Goal: Transaction & Acquisition: Purchase product/service

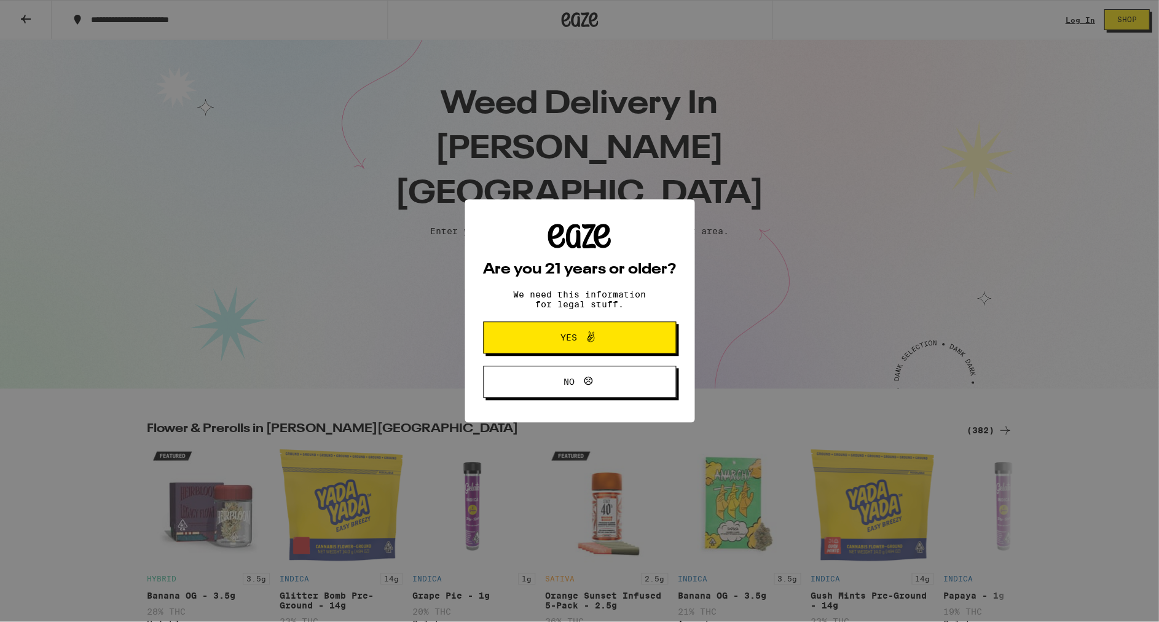
click at [582, 345] on span at bounding box center [587, 337] width 21 height 16
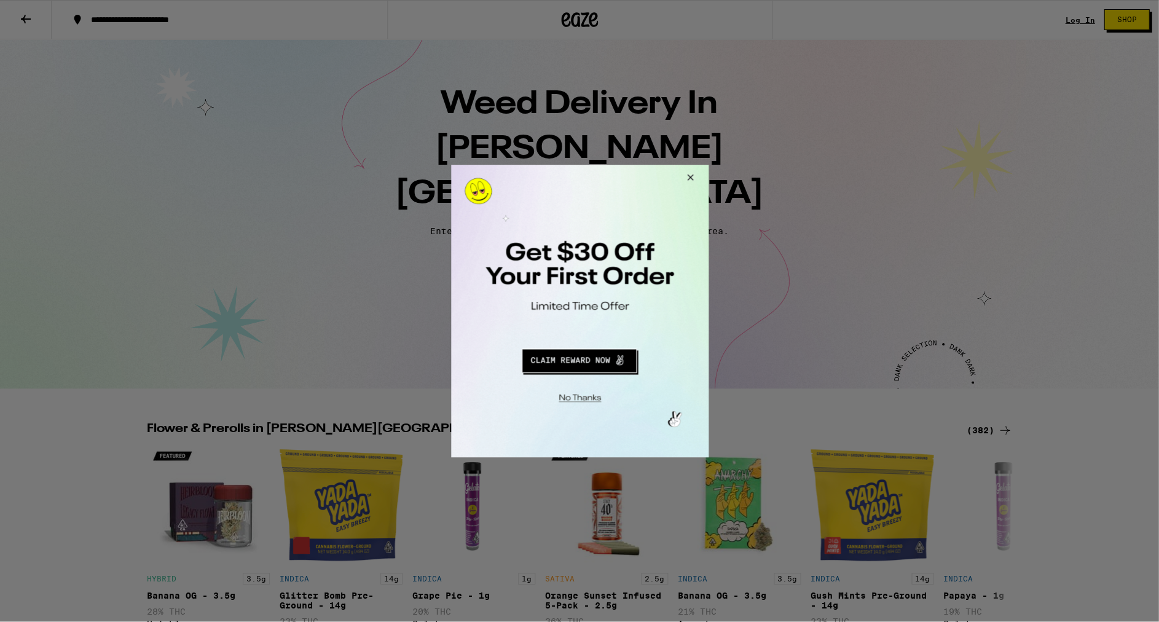
click at [688, 176] on button "Close Modal" at bounding box center [687, 180] width 33 height 30
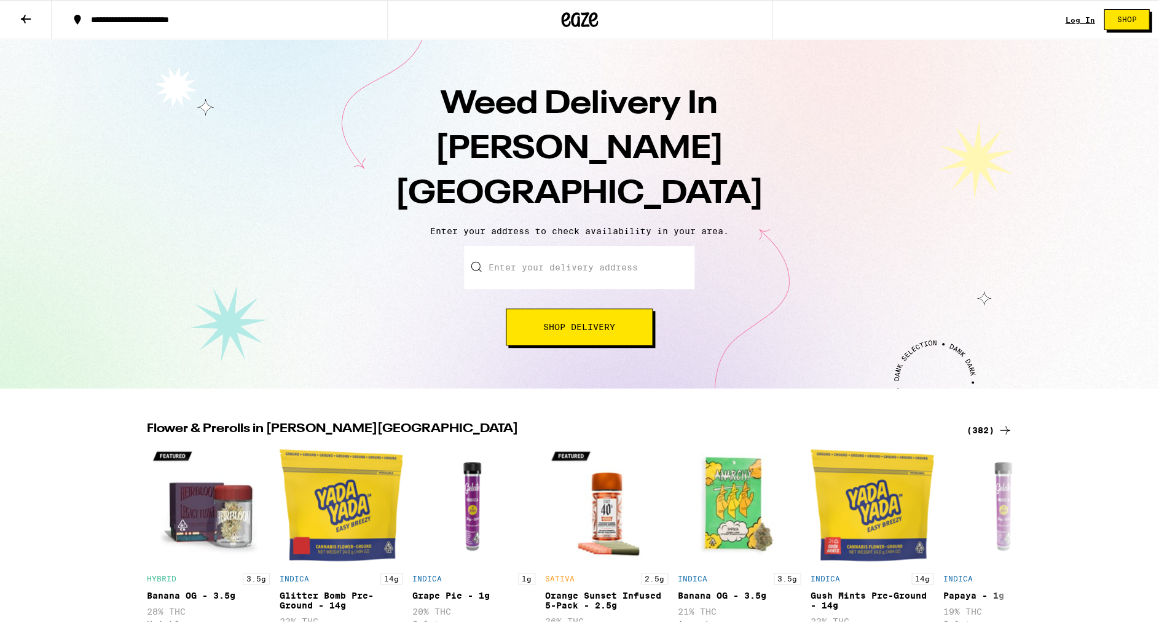
click at [1080, 20] on link "Log In" at bounding box center [1080, 20] width 30 height 8
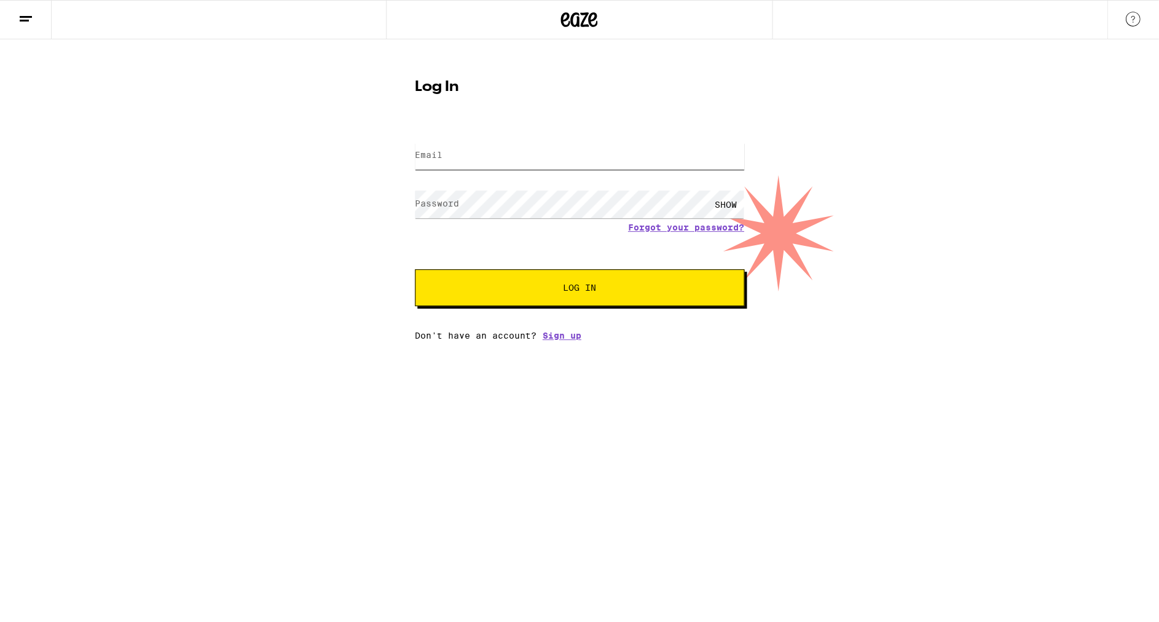
type input "[EMAIL_ADDRESS][DOMAIN_NAME]"
click at [596, 292] on span "Log In" at bounding box center [580, 287] width 230 height 9
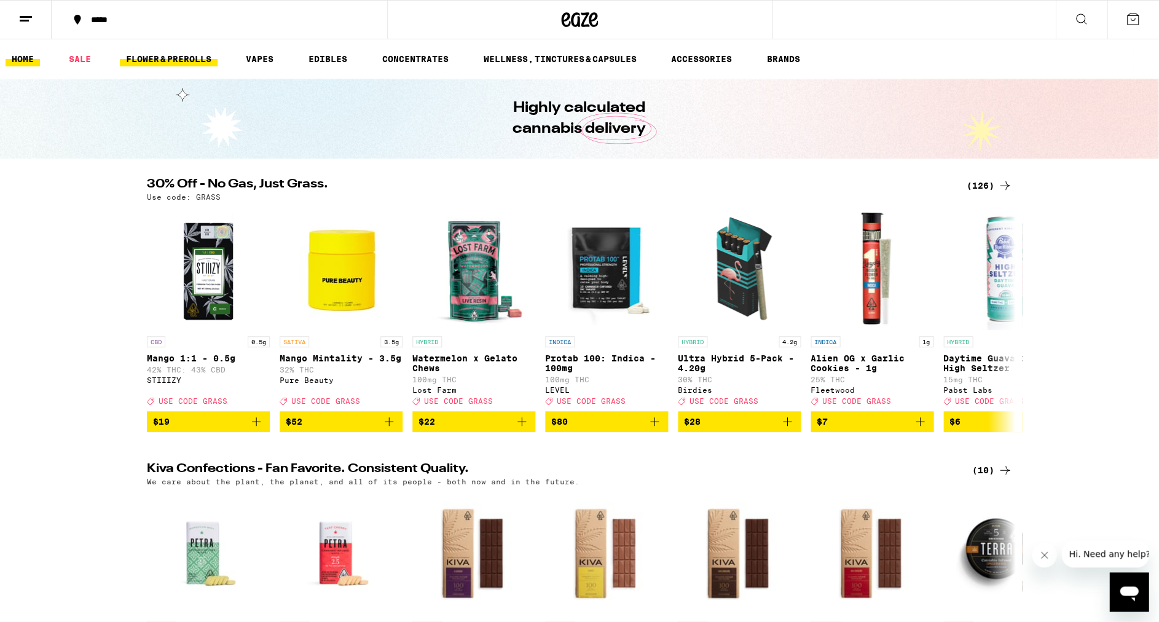
click at [170, 57] on link "FLOWER & PREROLLS" at bounding box center [169, 59] width 98 height 15
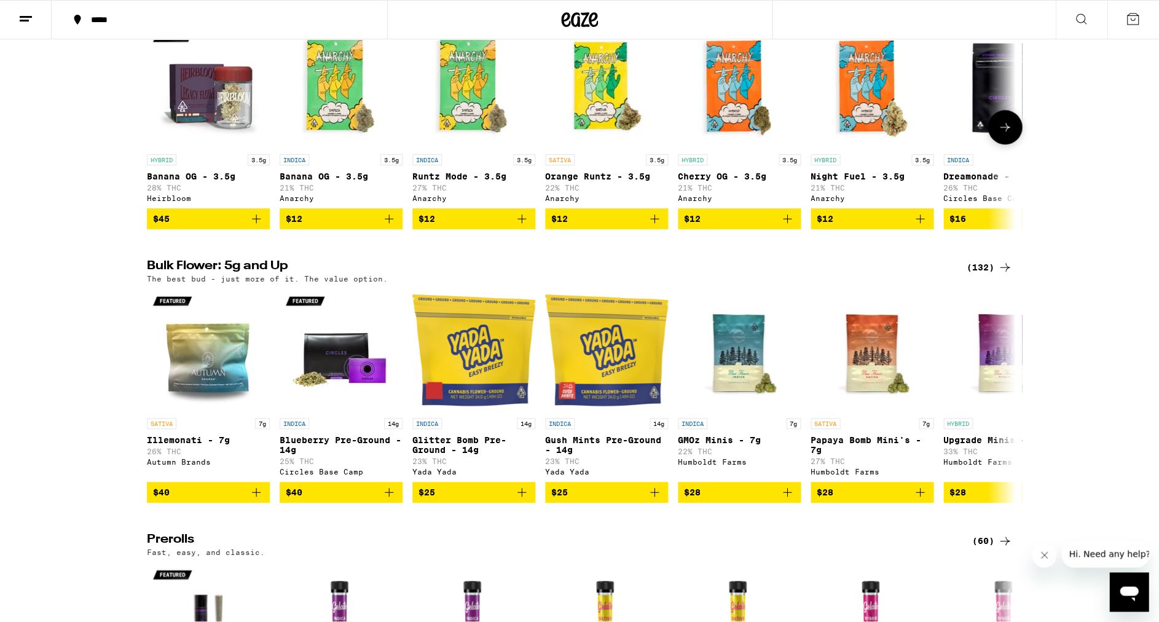
scroll to position [176, 0]
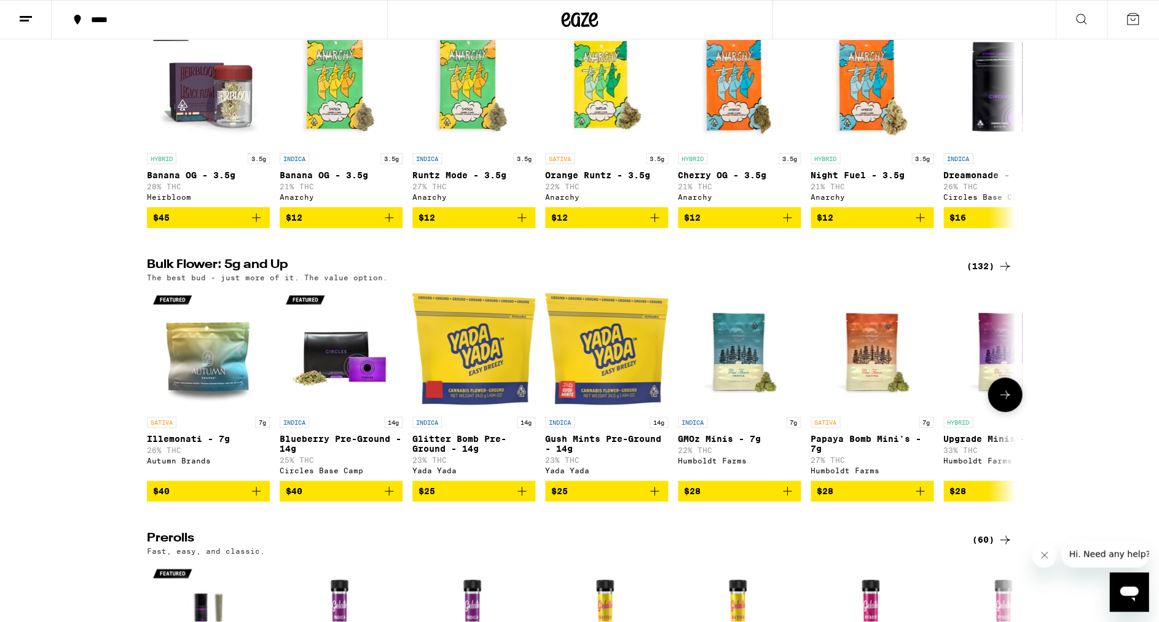
click at [1012, 402] on icon at bounding box center [1005, 394] width 15 height 15
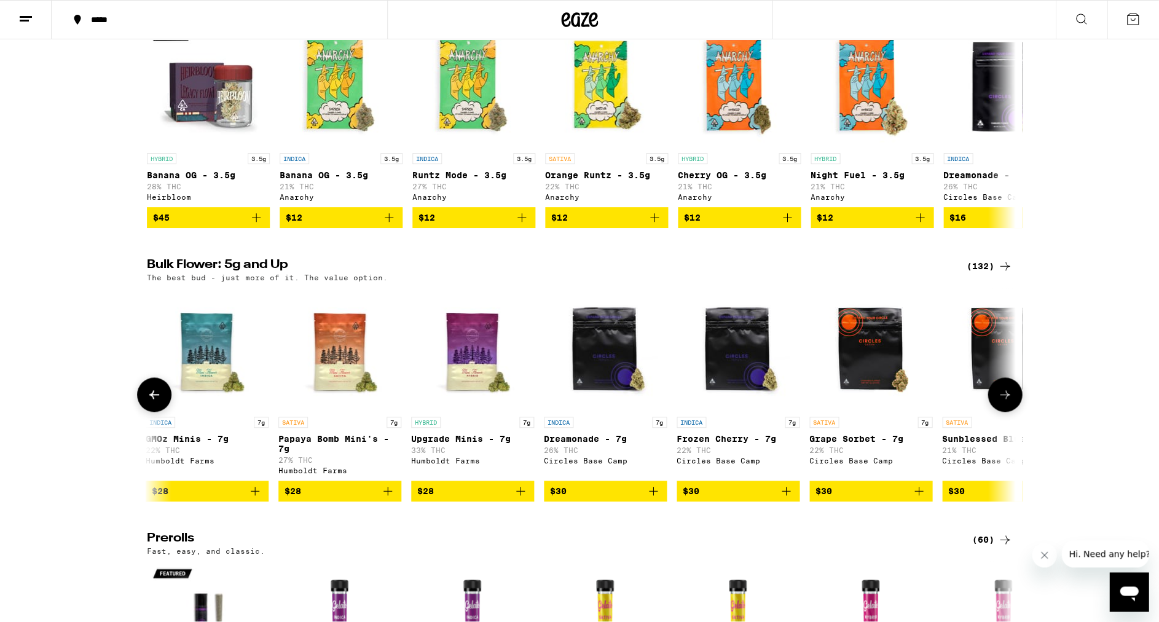
scroll to position [0, 636]
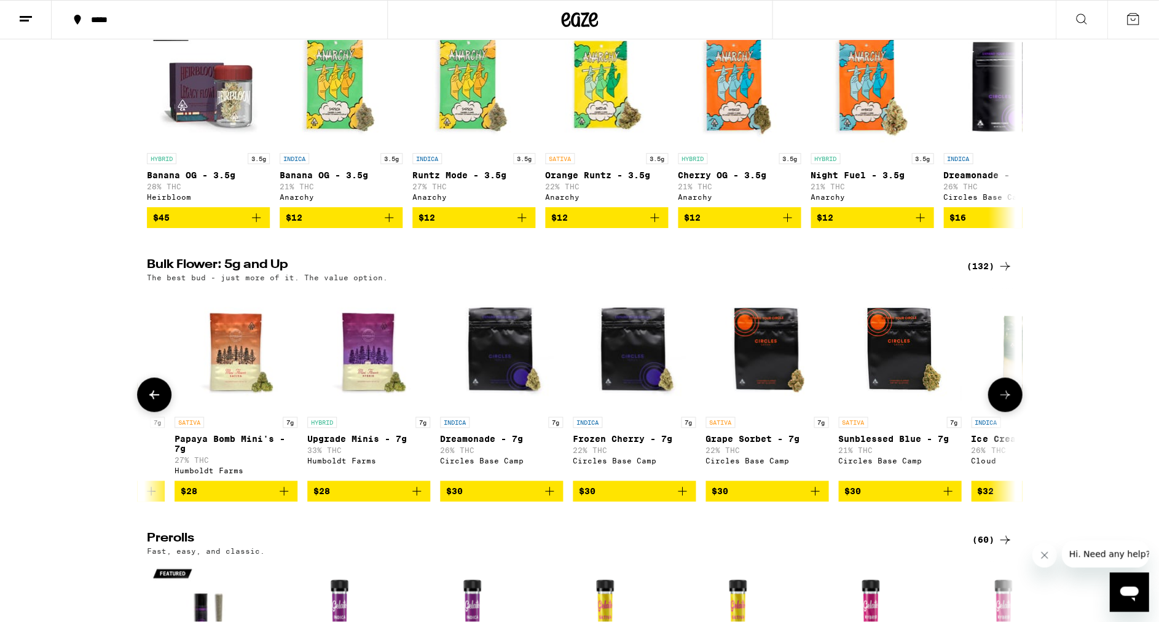
click at [1007, 402] on icon at bounding box center [1005, 394] width 15 height 15
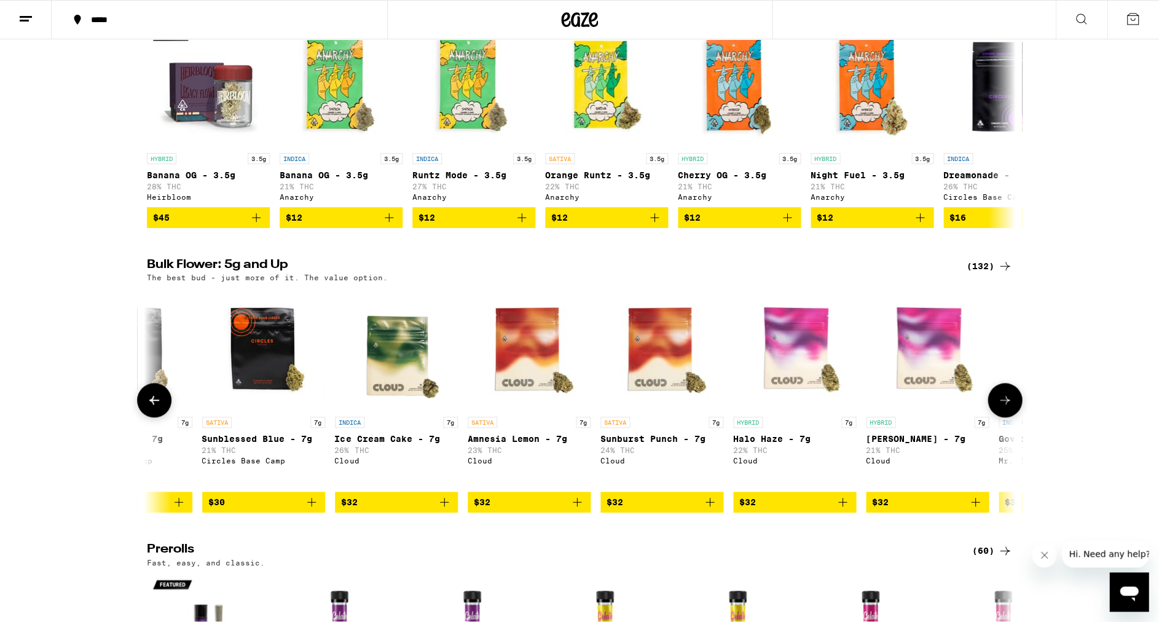
click at [1007, 406] on icon at bounding box center [1005, 400] width 15 height 15
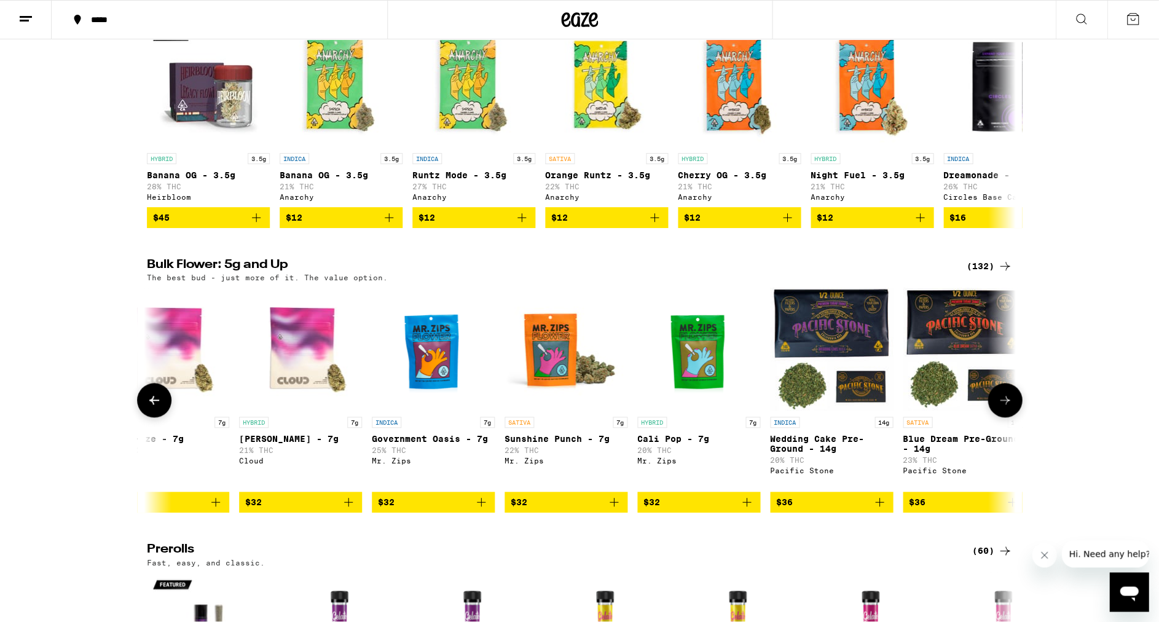
scroll to position [0, 1909]
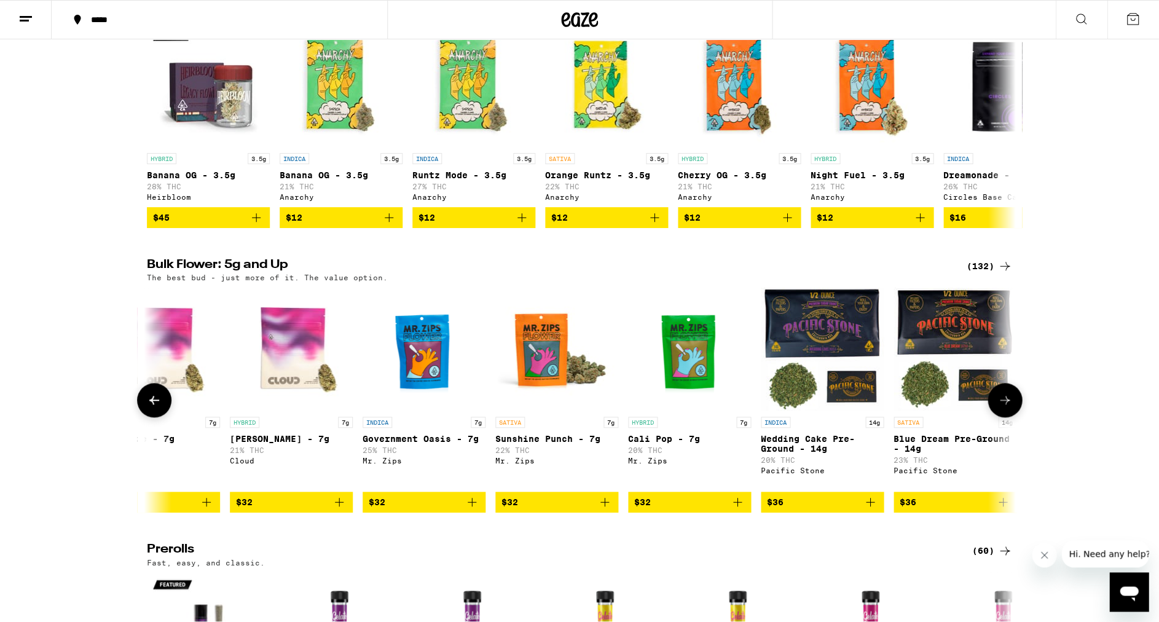
click at [1004, 405] on icon at bounding box center [1005, 400] width 15 height 15
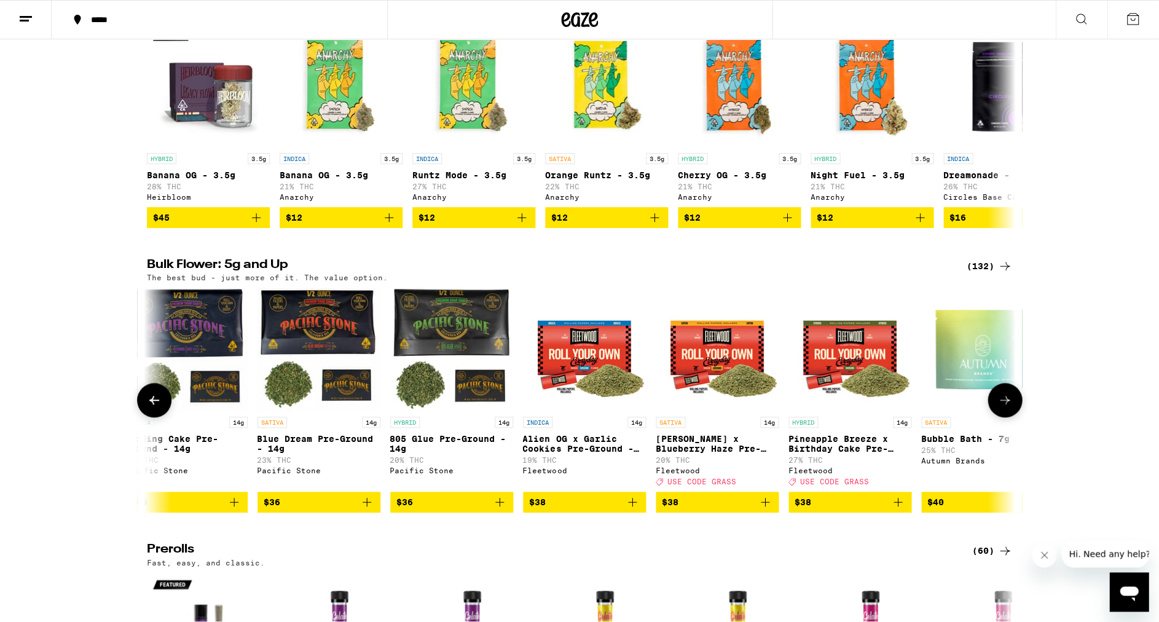
click at [1004, 405] on icon at bounding box center [1005, 400] width 15 height 15
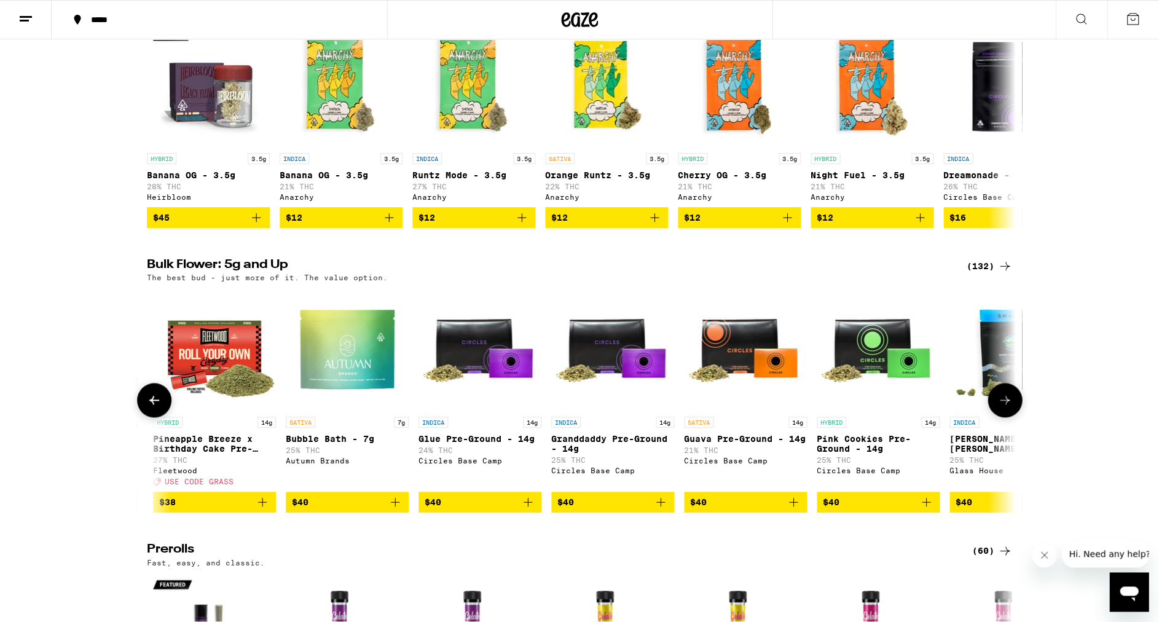
click at [1004, 405] on icon at bounding box center [1005, 400] width 15 height 15
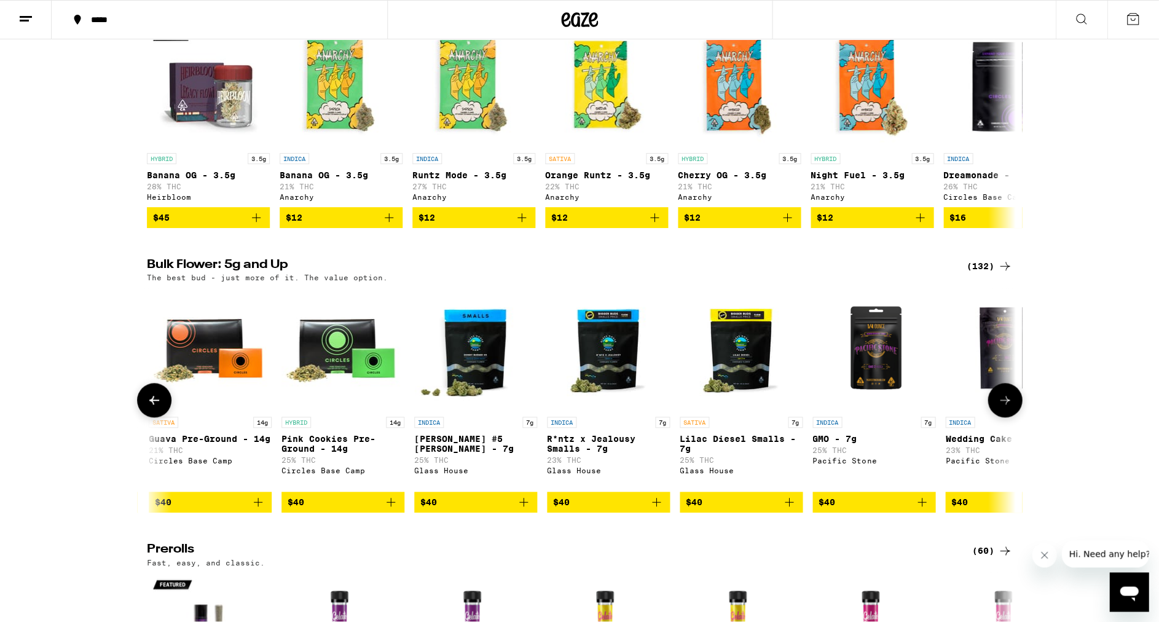
scroll to position [0, 3817]
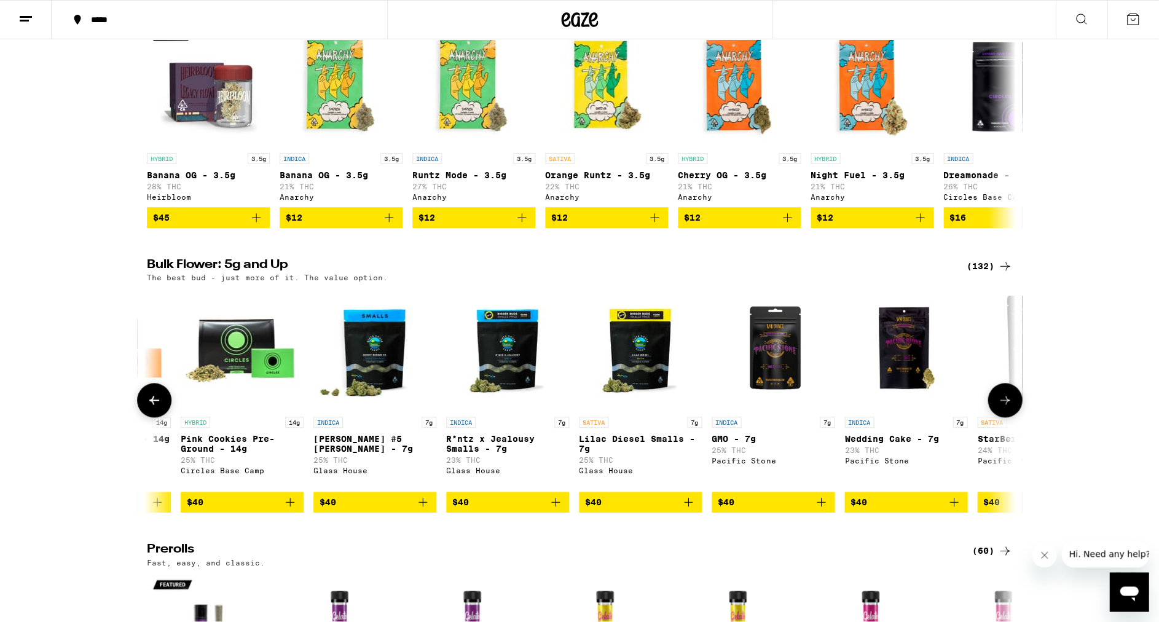
click at [1003, 405] on icon at bounding box center [1005, 400] width 15 height 15
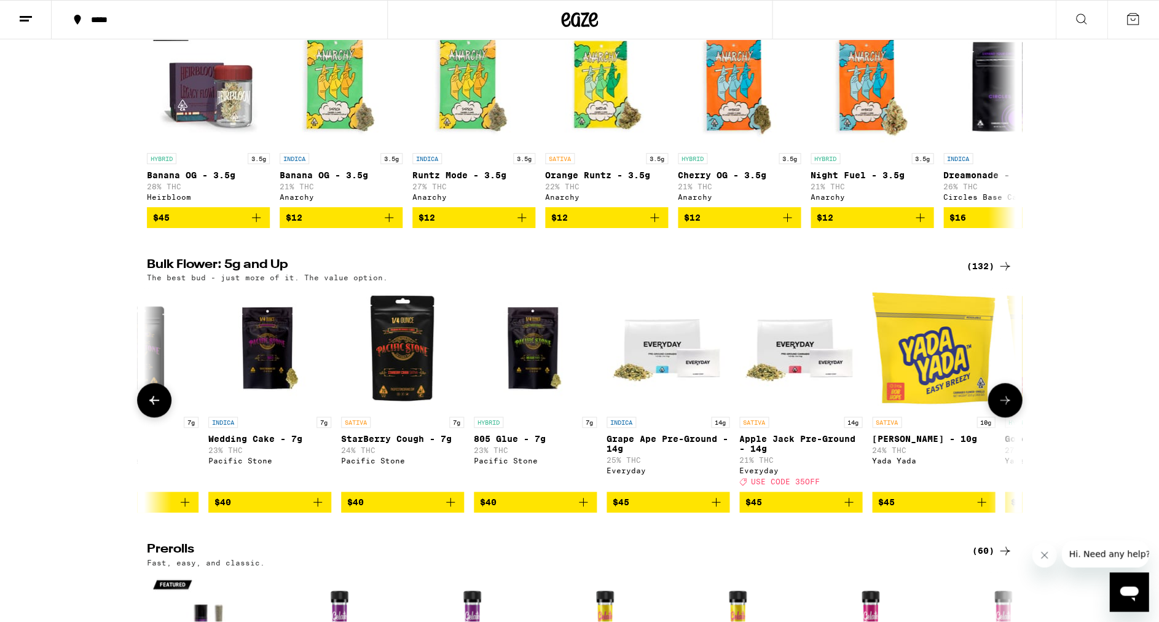
click at [1003, 405] on icon at bounding box center [1005, 400] width 15 height 15
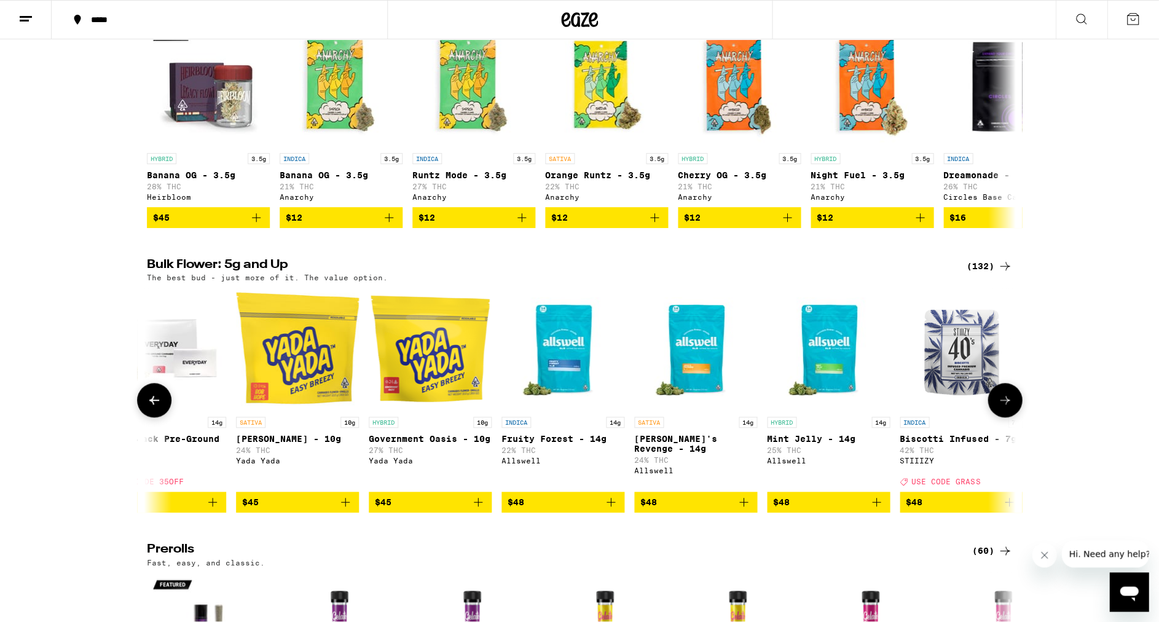
click at [1003, 405] on icon at bounding box center [1005, 400] width 15 height 15
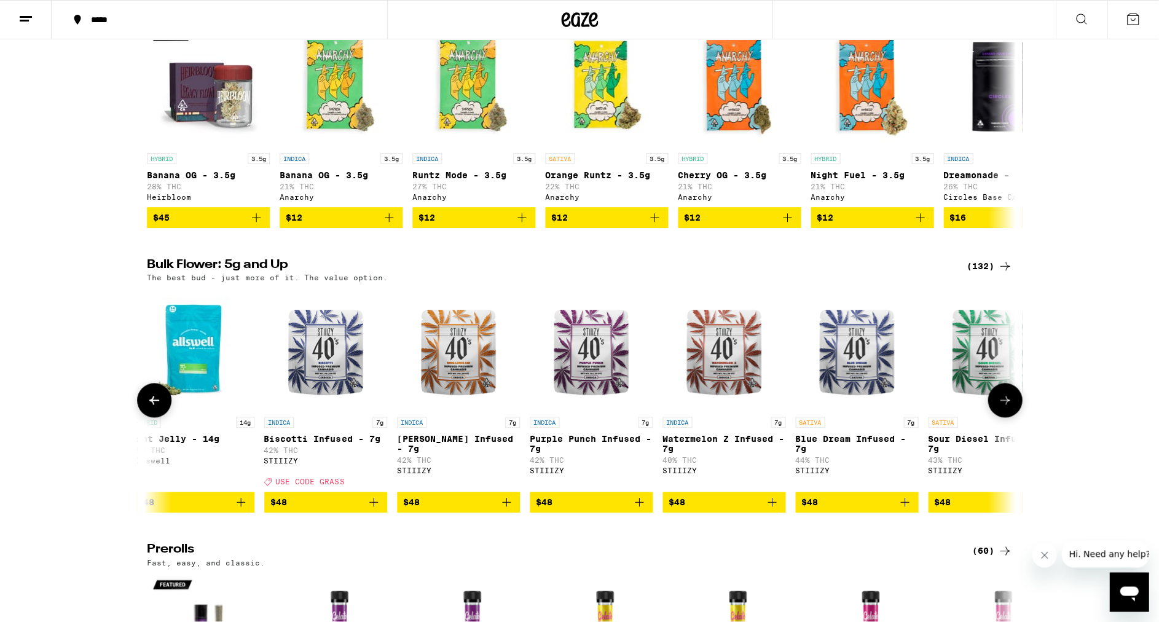
scroll to position [0, 5725]
click at [1000, 406] on icon at bounding box center [1005, 400] width 15 height 15
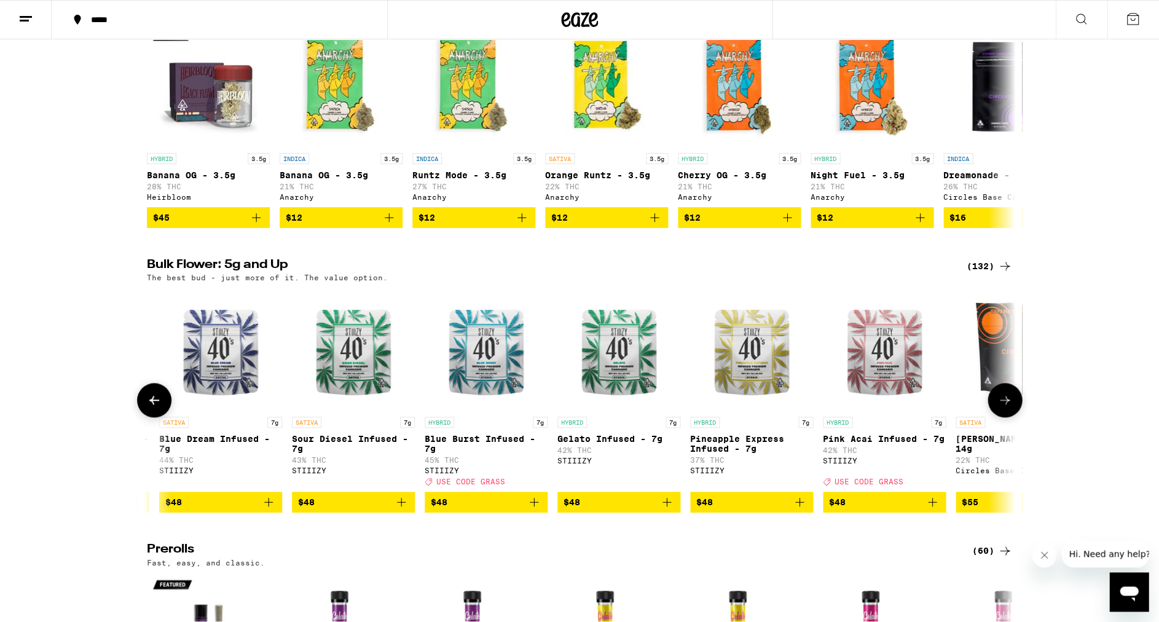
click at [1000, 406] on icon at bounding box center [1005, 400] width 15 height 15
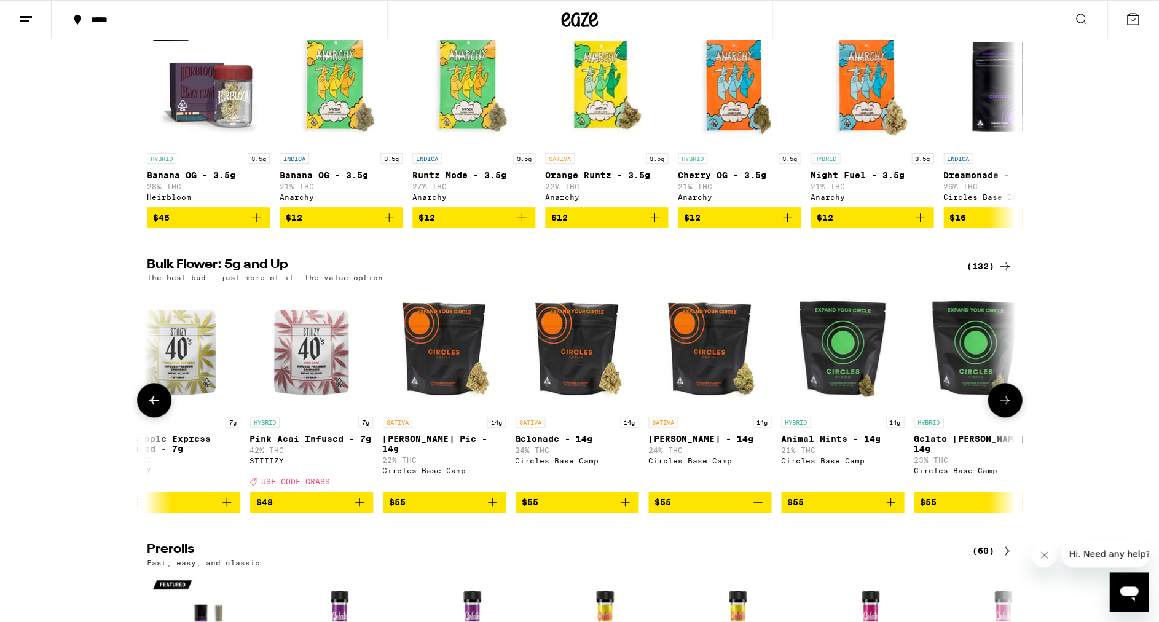
scroll to position [0, 6997]
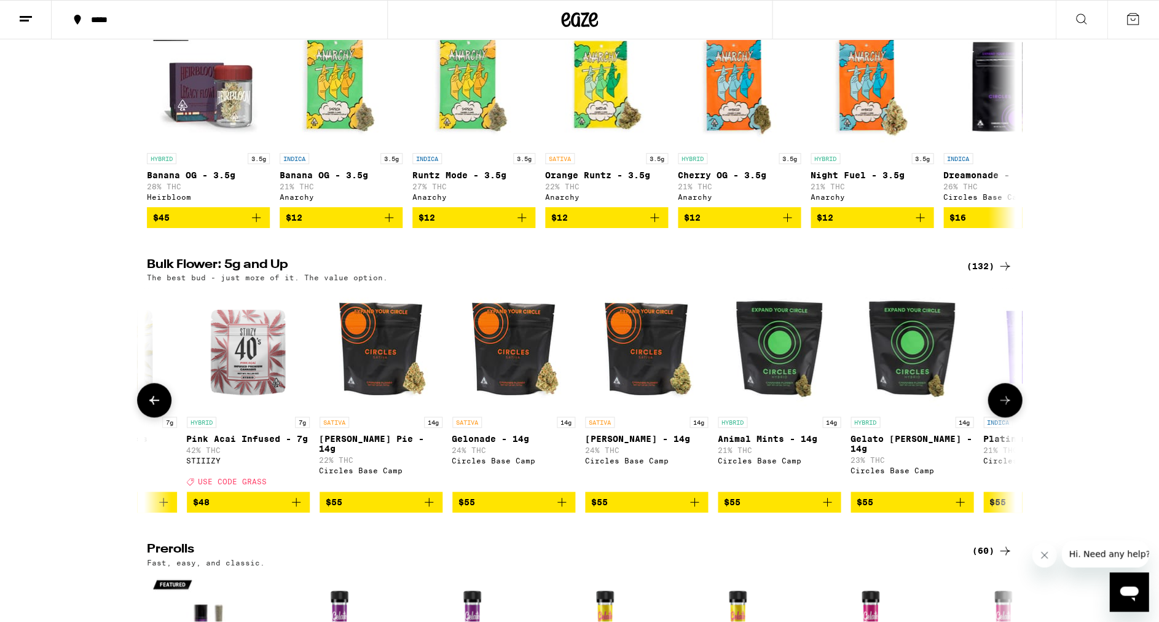
click at [1000, 408] on icon at bounding box center [1005, 400] width 15 height 15
